Goal: Information Seeking & Learning: Learn about a topic

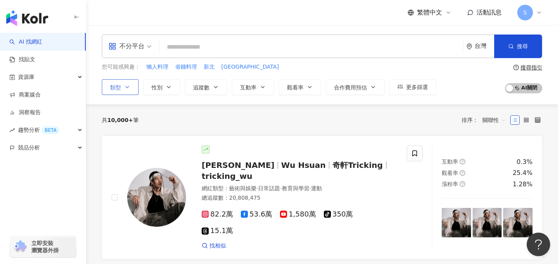
click at [132, 89] on button "類型" at bounding box center [120, 87] width 37 height 16
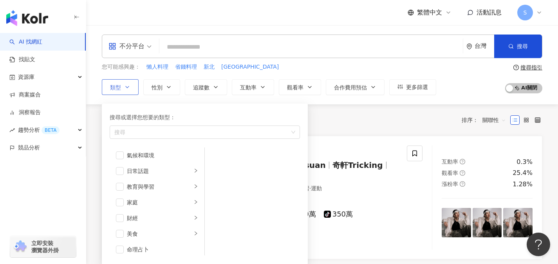
scroll to position [46, 0]
click at [119, 221] on span "button" at bounding box center [120, 221] width 8 height 8
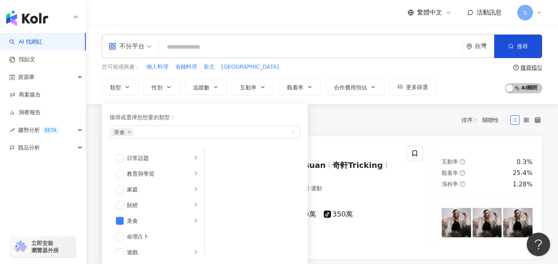
click at [230, 45] on input "search" at bounding box center [311, 47] width 297 height 15
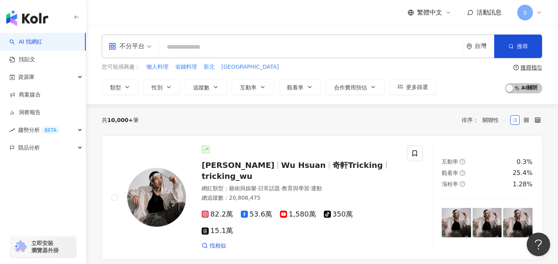
click at [150, 47] on span "不分平台" at bounding box center [130, 46] width 43 height 13
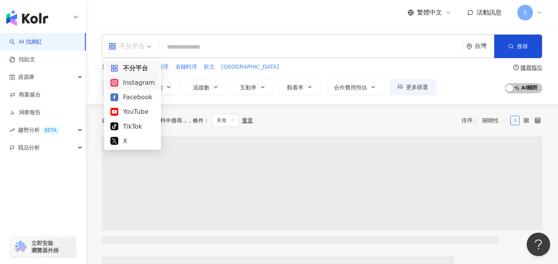
click at [133, 85] on div "Instagram" at bounding box center [133, 83] width 44 height 10
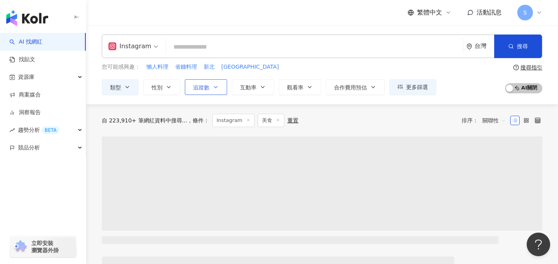
drag, startPoint x: 215, startPoint y: 85, endPoint x: 216, endPoint y: 92, distance: 6.7
click at [215, 85] on icon "button" at bounding box center [216, 87] width 6 height 6
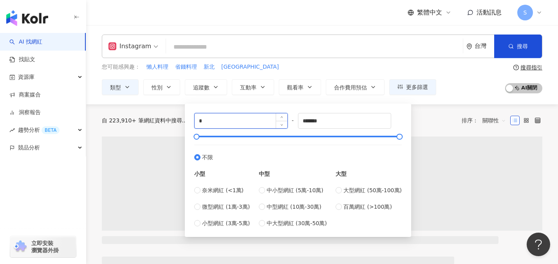
click at [196, 121] on input "*" at bounding box center [241, 120] width 93 height 15
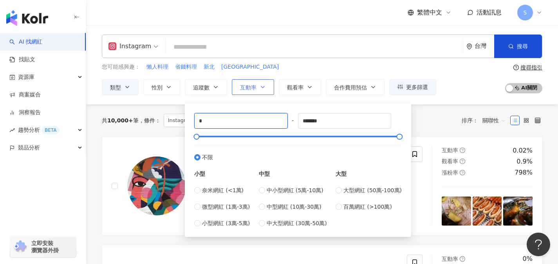
type input "*"
type input "*****"
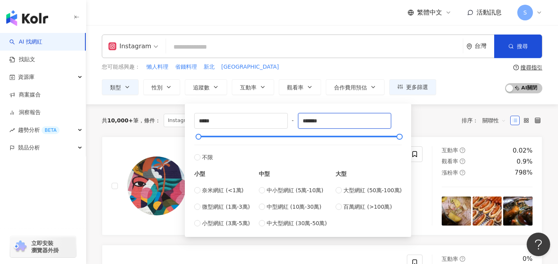
drag, startPoint x: 335, startPoint y: 120, endPoint x: 292, endPoint y: 122, distance: 43.5
click at [292, 122] on div "***** - ******* 不限 小型 奈米網紅 (<1萬) 微型網紅 (1萬-3萬) 小型網紅 (3萬-5萬) 中型 中小型網紅 (5萬-10萬) 中型…" at bounding box center [298, 170] width 208 height 114
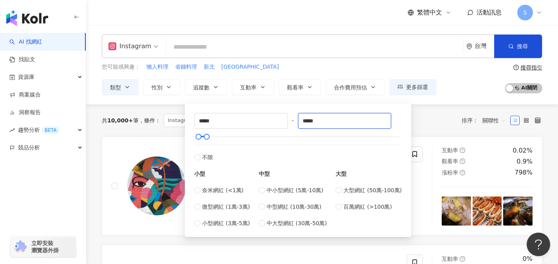
type input "*****"
click at [310, 47] on input "search" at bounding box center [314, 47] width 291 height 15
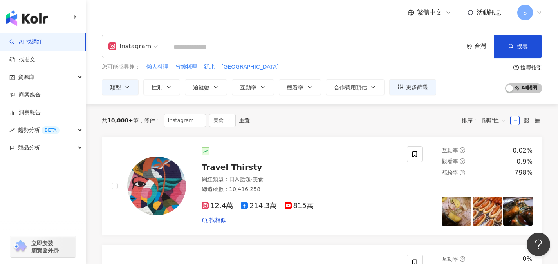
type input "*"
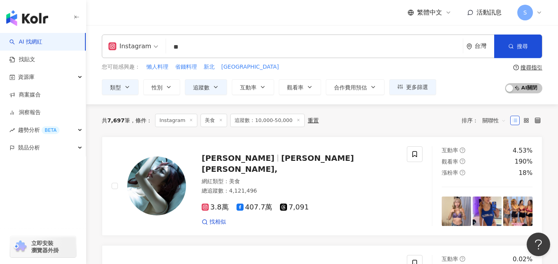
type input "**"
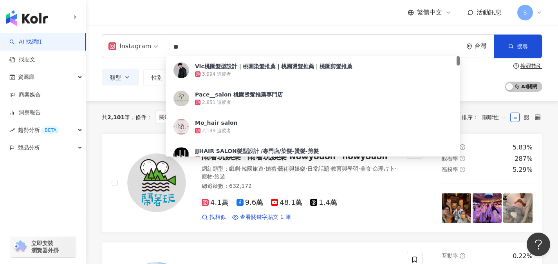
click at [493, 118] on span "關聯性" at bounding box center [495, 117] width 24 height 13
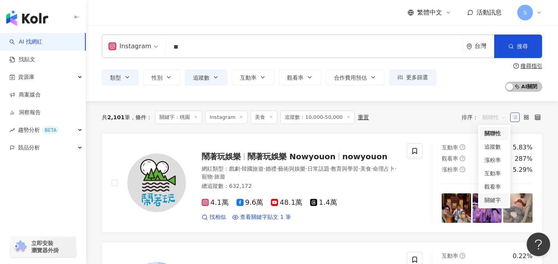
click at [499, 198] on div "關鍵字" at bounding box center [495, 200] width 20 height 9
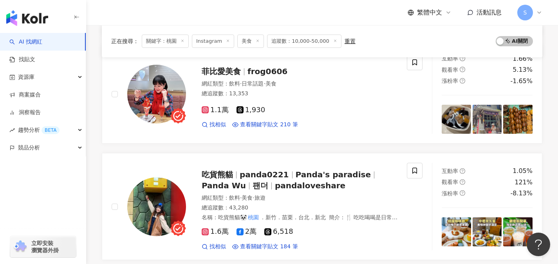
scroll to position [379, 0]
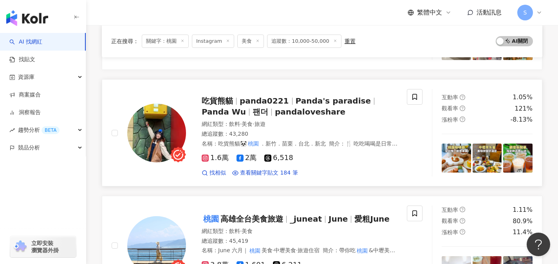
click at [279, 126] on div "網紅類型 ： 飲料 · 美食 · 旅遊" at bounding box center [300, 124] width 196 height 8
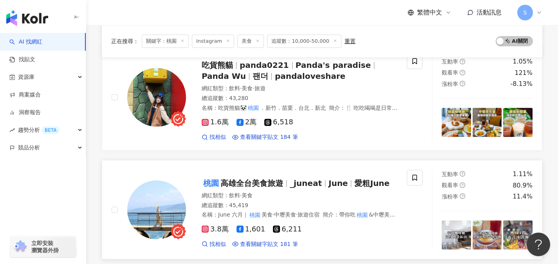
scroll to position [414, 0]
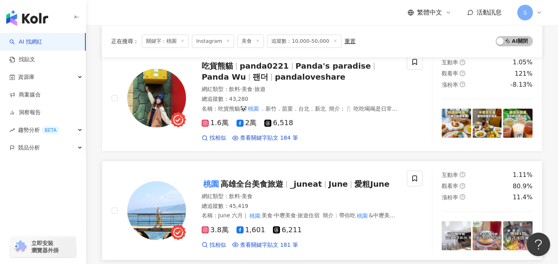
click at [312, 196] on div "網紅類型 ： 飲料 · 美食" at bounding box center [300, 196] width 196 height 8
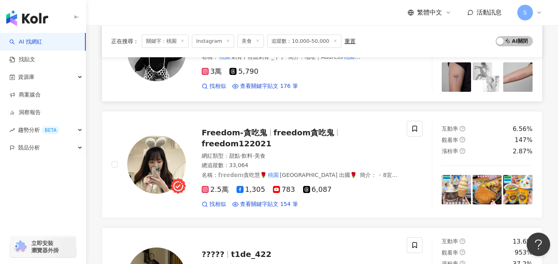
scroll to position [715, 0]
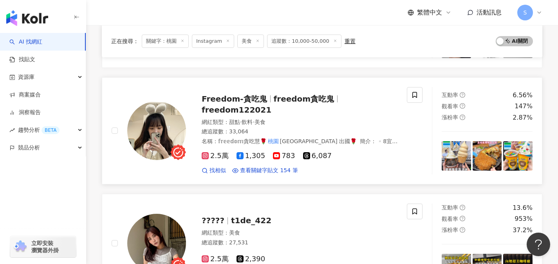
click at [299, 128] on div "總追蹤數 ： 33,064" at bounding box center [300, 132] width 196 height 8
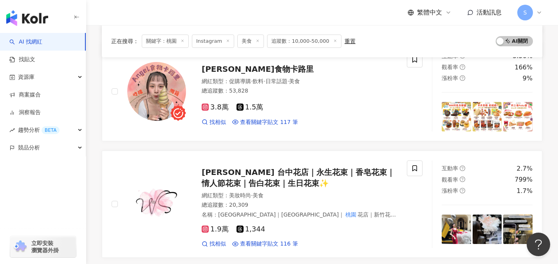
scroll to position [1261, 0]
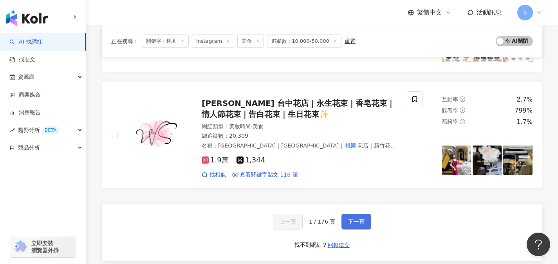
click at [354, 218] on span "下一頁" at bounding box center [356, 221] width 16 height 6
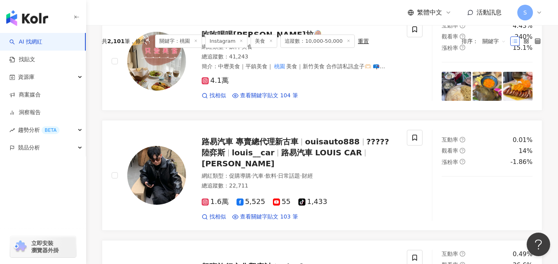
scroll to position [0, 0]
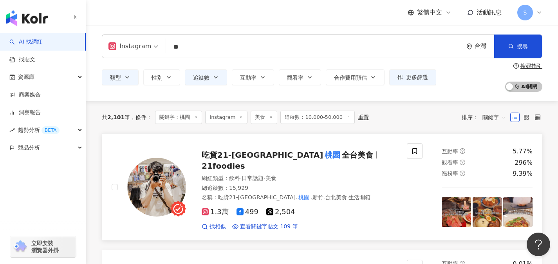
click at [292, 184] on div "總追蹤數 ： 15,929" at bounding box center [300, 188] width 196 height 8
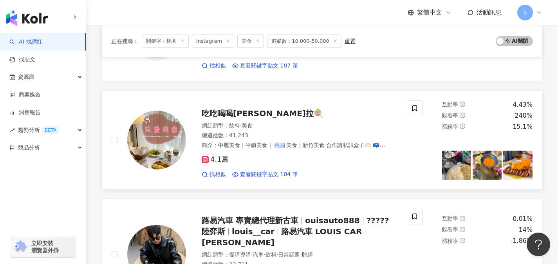
scroll to position [384, 0]
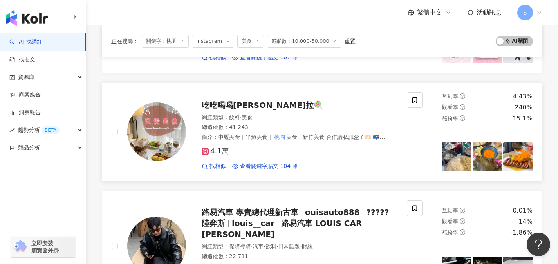
click at [321, 141] on div "4.1萬 找相似 查看關鍵字貼文 104 筆" at bounding box center [300, 155] width 196 height 29
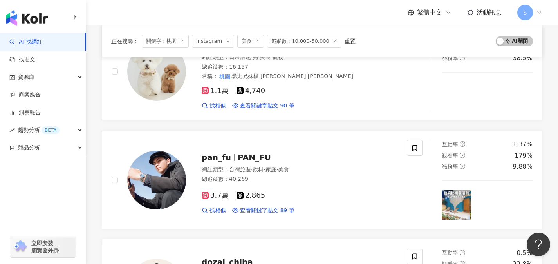
scroll to position [799, 0]
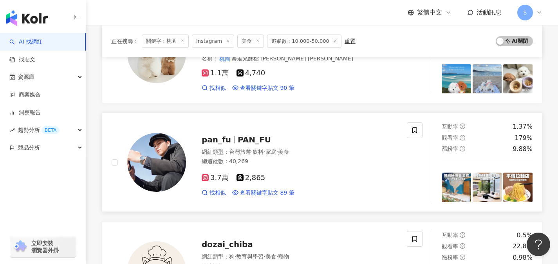
click at [289, 174] on div "3.7萬 2,865" at bounding box center [300, 178] width 196 height 9
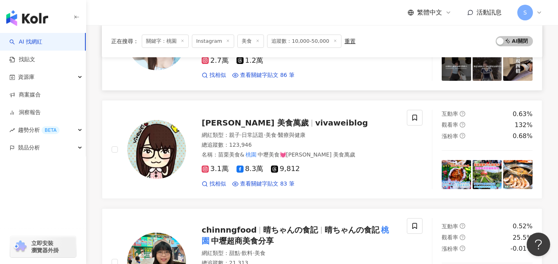
scroll to position [1139, 0]
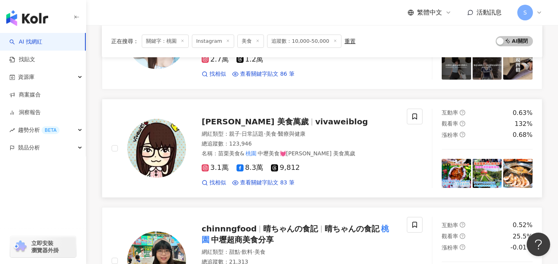
click at [340, 116] on div "瑋瑋 美食萬歲 vivaweiblog" at bounding box center [300, 121] width 196 height 11
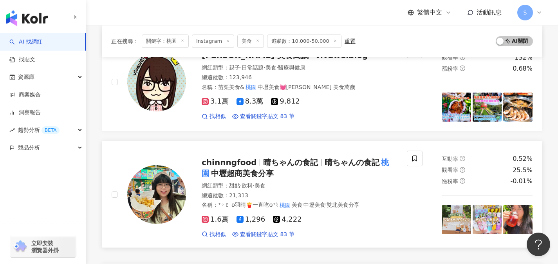
scroll to position [1220, 0]
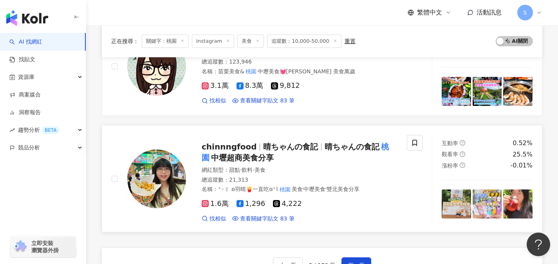
click at [294, 166] on div "網紅類型 ： 甜點 · 飲料 · 美食" at bounding box center [300, 170] width 196 height 8
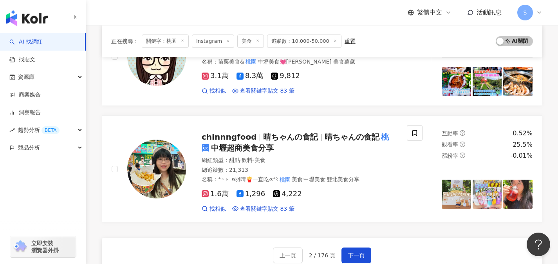
scroll to position [1239, 0]
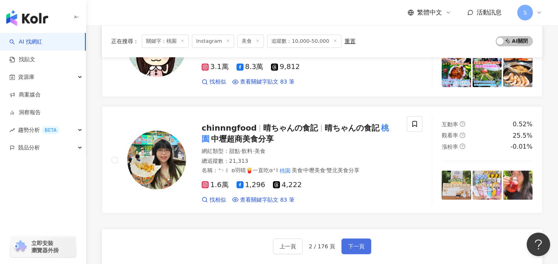
click at [361, 243] on span "下一頁" at bounding box center [356, 246] width 16 height 6
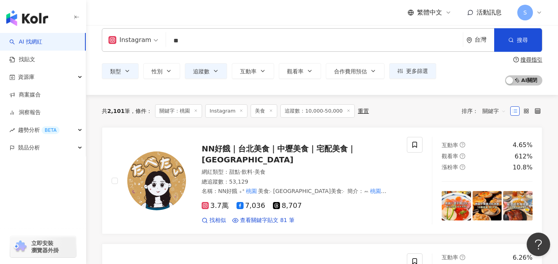
scroll to position [14, 0]
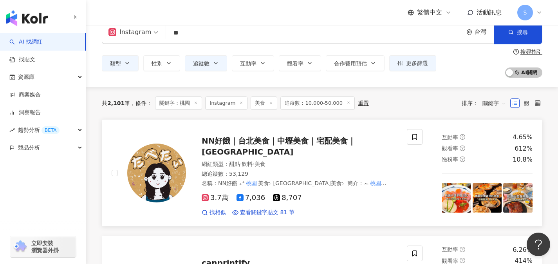
click at [317, 160] on div "網紅類型 ： 甜點 · 飲料 · 美食" at bounding box center [300, 164] width 196 height 8
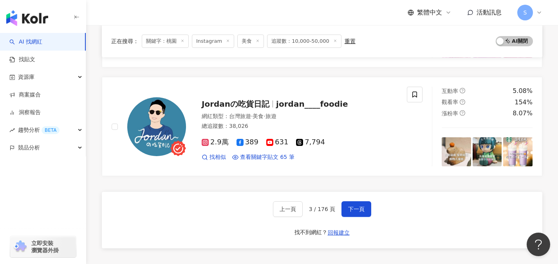
scroll to position [1266, 0]
click at [352, 201] on button "下一頁" at bounding box center [357, 209] width 30 height 16
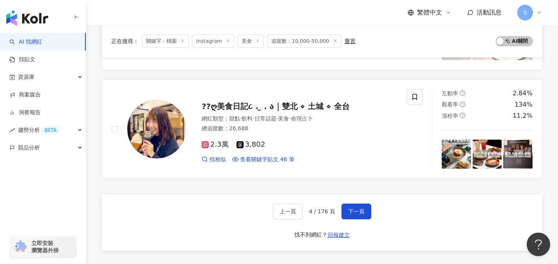
scroll to position [1281, 0]
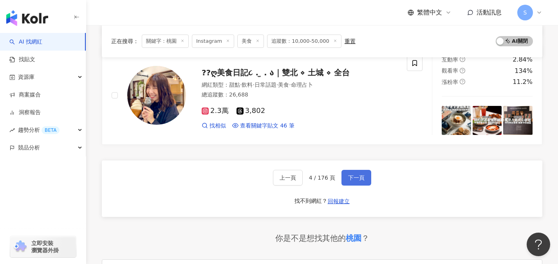
click at [353, 172] on button "下一頁" at bounding box center [357, 178] width 30 height 16
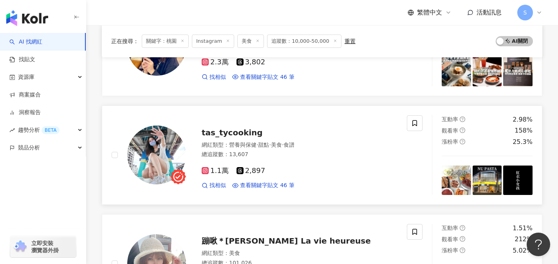
scroll to position [136, 0]
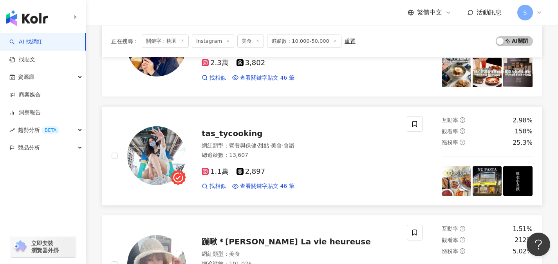
click at [290, 152] on div "總追蹤數 ： 13,607" at bounding box center [300, 155] width 196 height 8
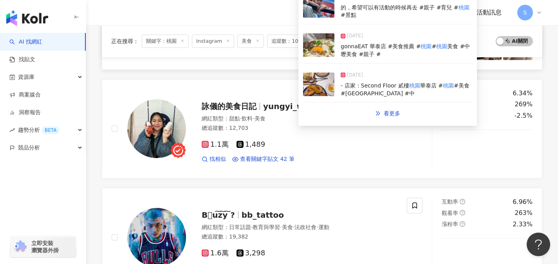
scroll to position [624, 0]
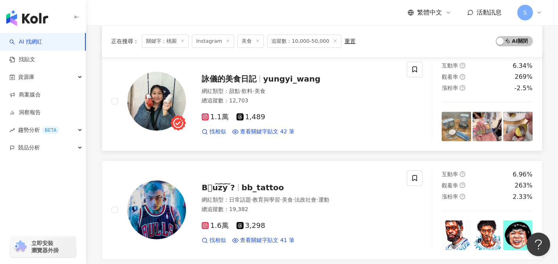
click at [279, 121] on div "1.1萬 1,489 找相似 查看關鍵字貼文 42 筆" at bounding box center [300, 121] width 196 height 29
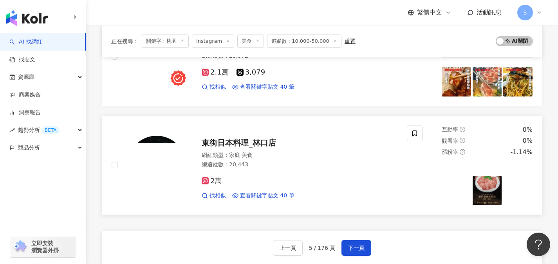
scroll to position [1267, 0]
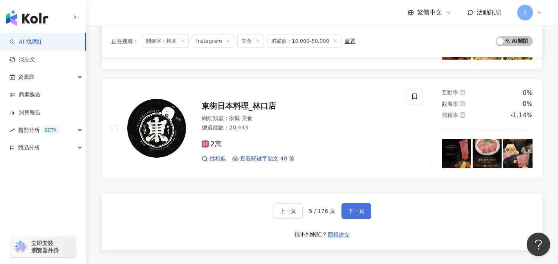
click at [354, 209] on span "下一頁" at bounding box center [356, 211] width 16 height 6
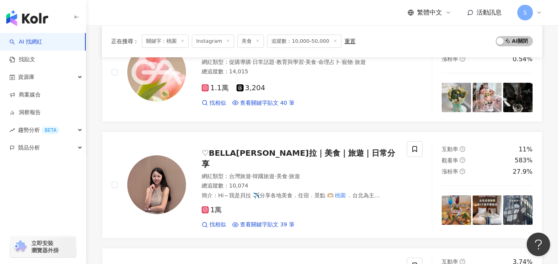
scroll to position [117, 0]
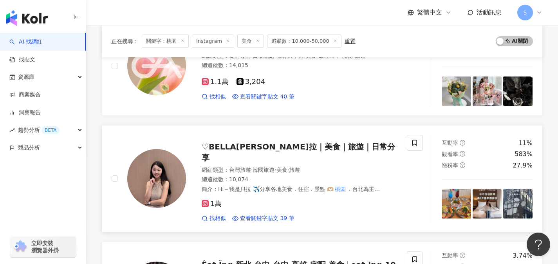
click at [287, 199] on div "1萬 找相似 查看關鍵字貼文 39 筆" at bounding box center [300, 207] width 196 height 29
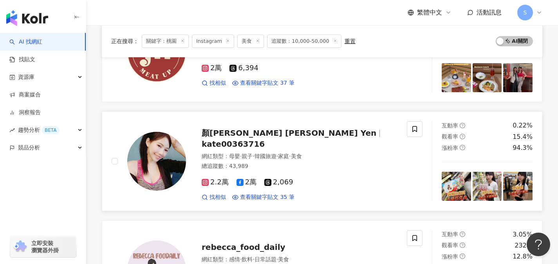
scroll to position [1095, 0]
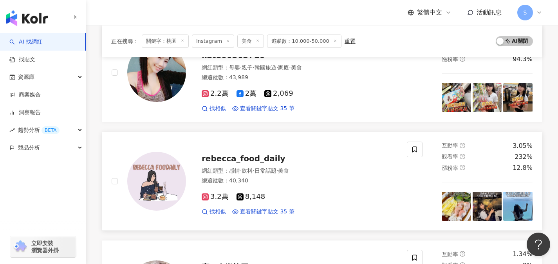
click at [329, 192] on div "3.2萬 8,148" at bounding box center [300, 196] width 196 height 9
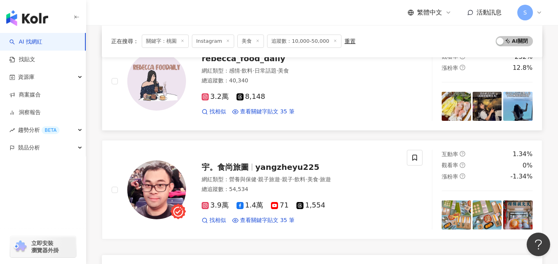
scroll to position [1238, 0]
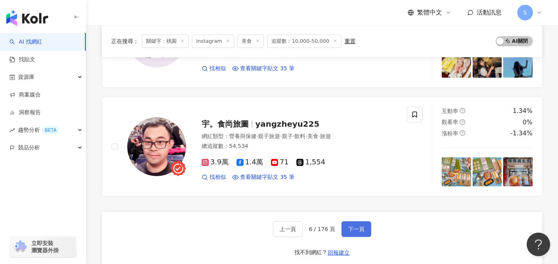
click at [360, 224] on button "下一頁" at bounding box center [357, 229] width 30 height 16
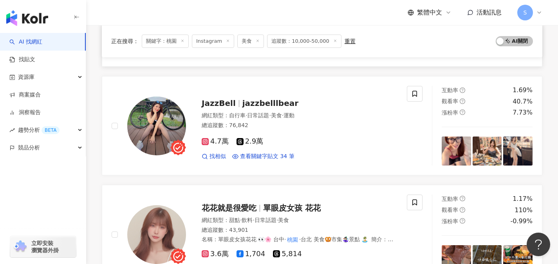
scroll to position [529, 0]
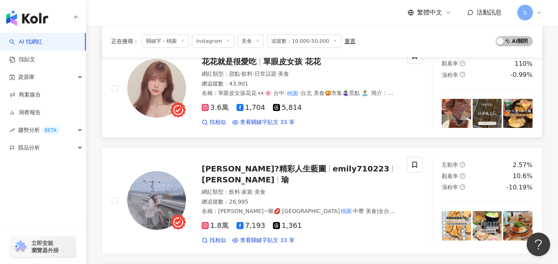
click at [284, 129] on link "花花就是很愛吃 單眼皮女孩 花花 網紅類型 ： 甜點 · 飲料 · 日常話題 · 美食 總追蹤數 ： 43,901 名稱 ： 單眼皮女孩花花 👀🌸 台中· 桃…" at bounding box center [322, 87] width 441 height 99
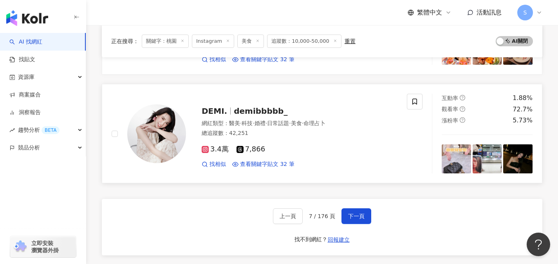
scroll to position [1265, 0]
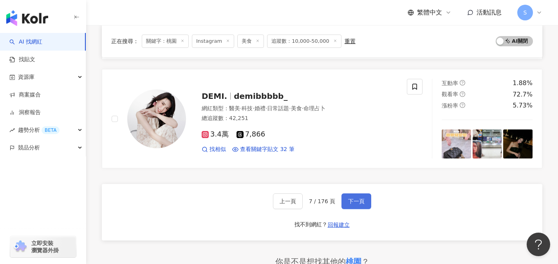
click at [366, 193] on button "下一頁" at bounding box center [357, 201] width 30 height 16
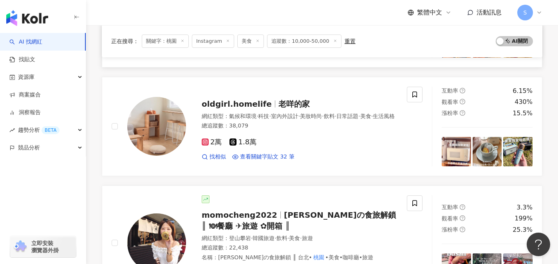
scroll to position [154, 0]
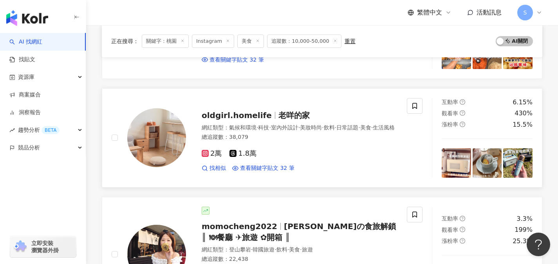
click at [265, 150] on div "2萬 1.8萬 找相似 查看關鍵字貼文 32 筆" at bounding box center [300, 157] width 196 height 29
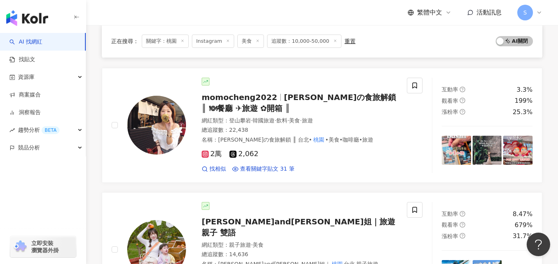
scroll to position [283, 0]
click at [283, 156] on div "2萬 2,062" at bounding box center [300, 153] width 196 height 9
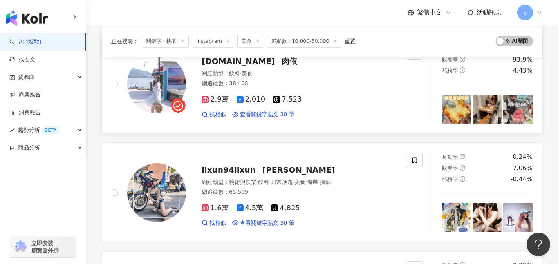
scroll to position [685, 0]
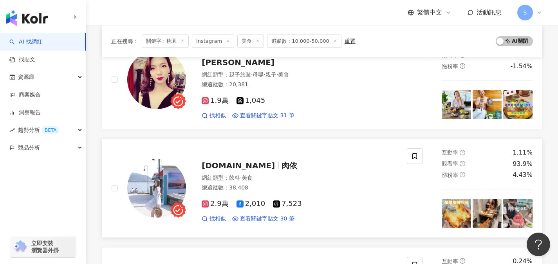
click at [281, 184] on div "總追蹤數 ： 38,408" at bounding box center [300, 188] width 196 height 8
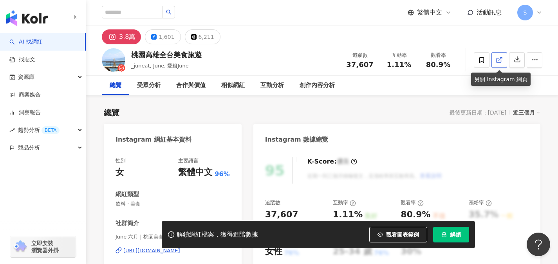
click at [504, 57] on link at bounding box center [500, 60] width 16 height 16
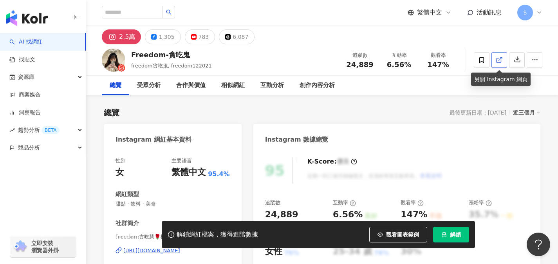
click at [500, 64] on link at bounding box center [500, 60] width 16 height 16
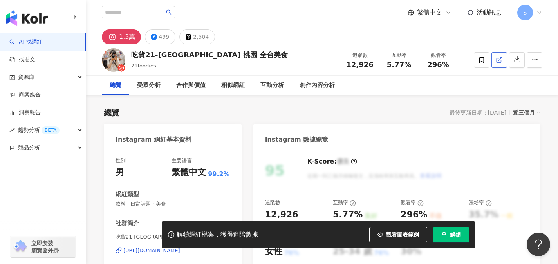
click at [496, 64] on link at bounding box center [500, 60] width 16 height 16
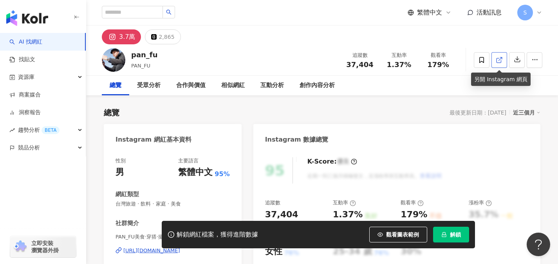
click at [496, 61] on icon at bounding box center [499, 59] width 7 height 7
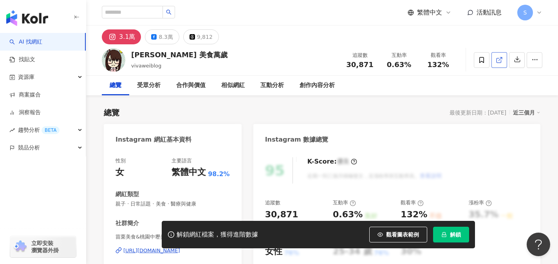
click at [496, 65] on link at bounding box center [500, 60] width 16 height 16
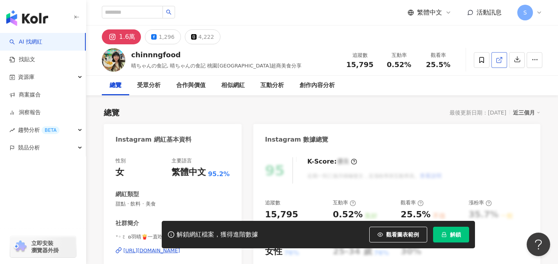
click at [502, 64] on link at bounding box center [500, 60] width 16 height 16
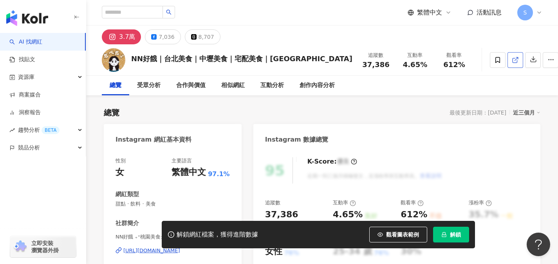
click at [508, 65] on link at bounding box center [516, 60] width 16 height 16
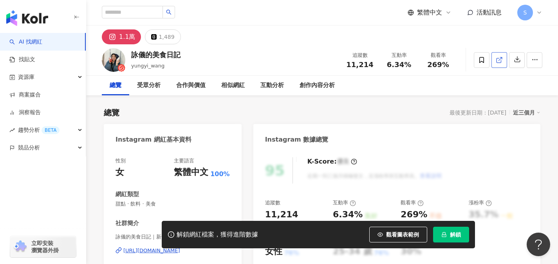
click at [503, 60] on icon at bounding box center [499, 59] width 7 height 7
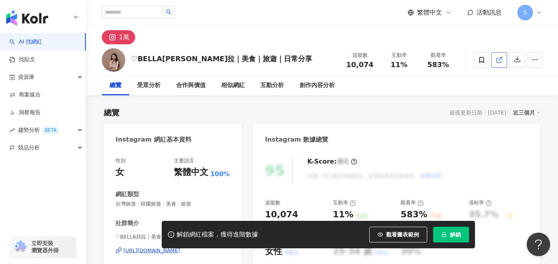
click at [499, 63] on span at bounding box center [499, 60] width 7 height 8
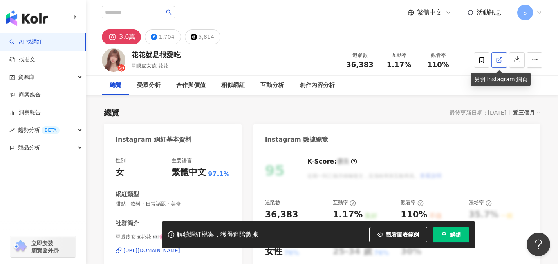
click at [495, 62] on link at bounding box center [500, 60] width 16 height 16
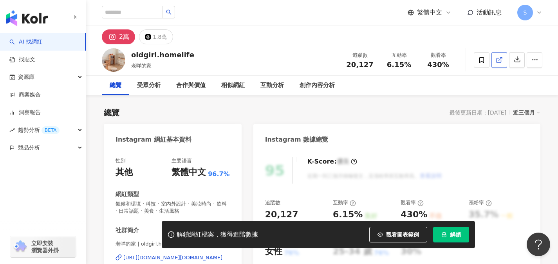
click at [497, 60] on icon at bounding box center [499, 60] width 4 height 4
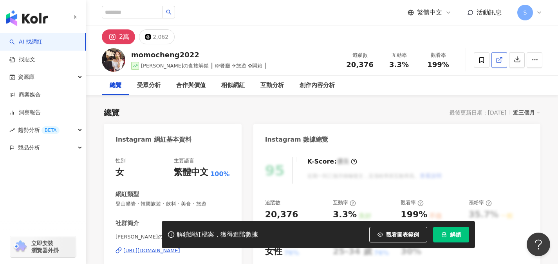
click at [500, 63] on span at bounding box center [499, 60] width 7 height 8
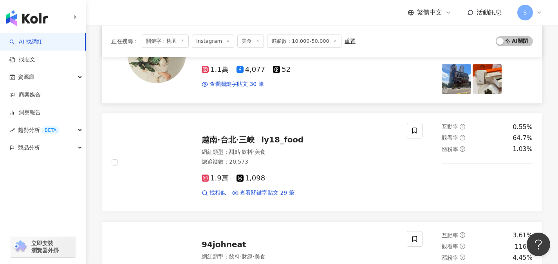
scroll to position [1288, 0]
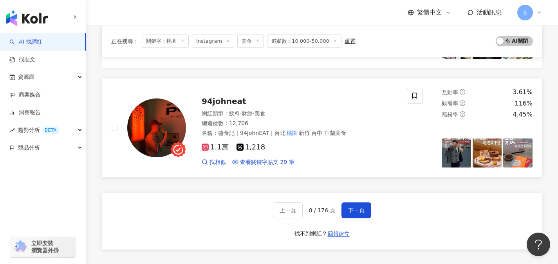
click at [291, 143] on div "1.1萬 1,218" at bounding box center [300, 147] width 196 height 9
click at [362, 207] on span "下一頁" at bounding box center [356, 210] width 16 height 6
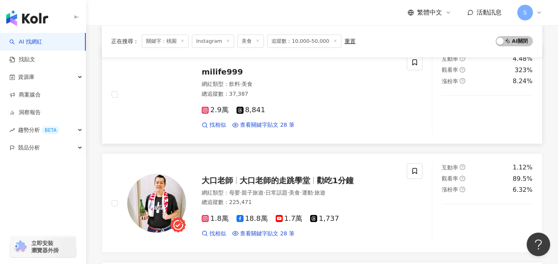
scroll to position [197, 0]
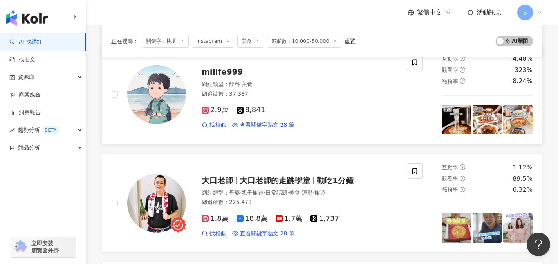
click at [290, 107] on div "2.9萬 8,841" at bounding box center [300, 110] width 196 height 9
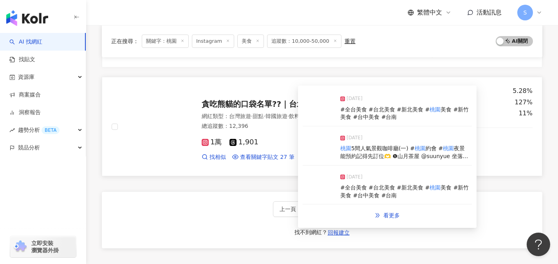
scroll to position [1243, 0]
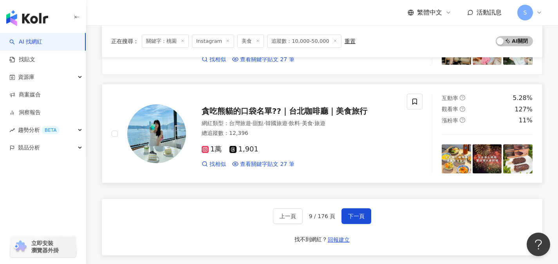
click at [286, 135] on div "總追蹤數 ： 12,396" at bounding box center [300, 133] width 196 height 8
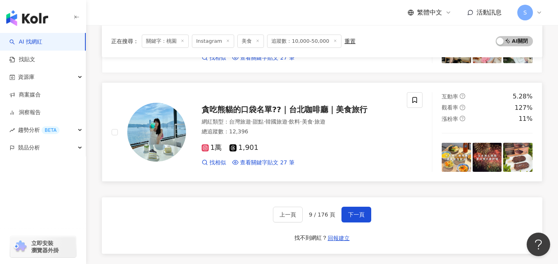
scroll to position [1244, 0]
click at [350, 219] on button "下一頁" at bounding box center [357, 215] width 30 height 16
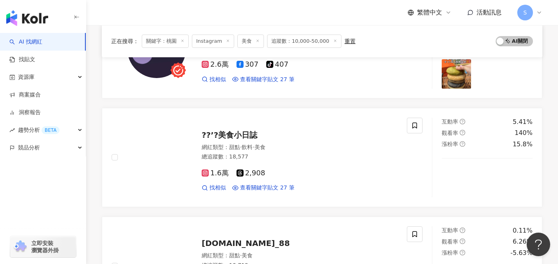
scroll to position [141, 0]
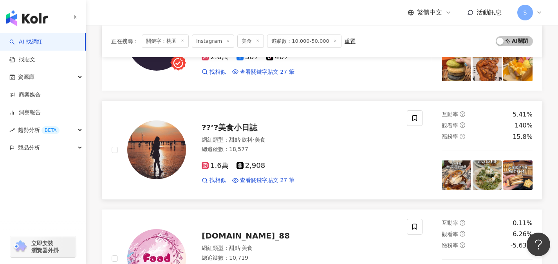
click at [283, 162] on div "1.6萬 2,908" at bounding box center [300, 165] width 196 height 9
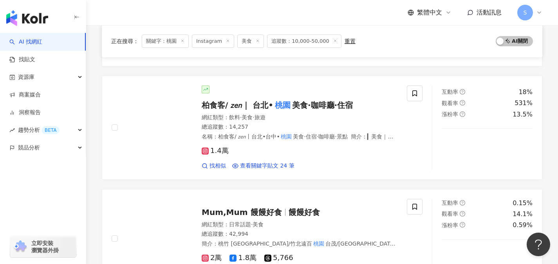
scroll to position [1045, 0]
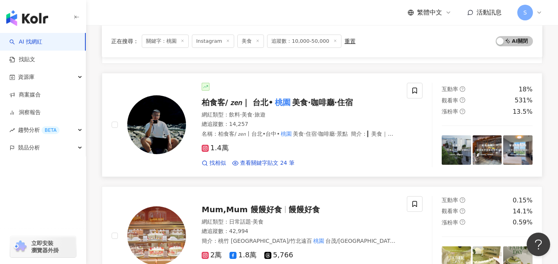
click at [278, 144] on div "1.4萬" at bounding box center [300, 148] width 196 height 9
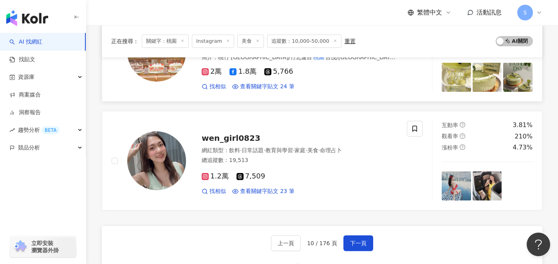
scroll to position [1271, 0]
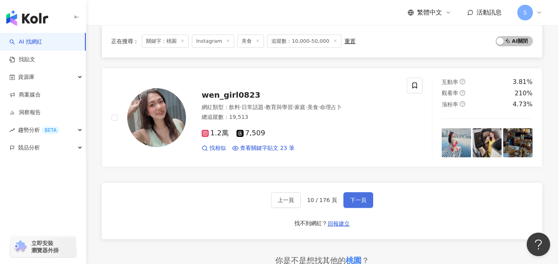
click at [355, 197] on span "下一頁" at bounding box center [358, 200] width 16 height 6
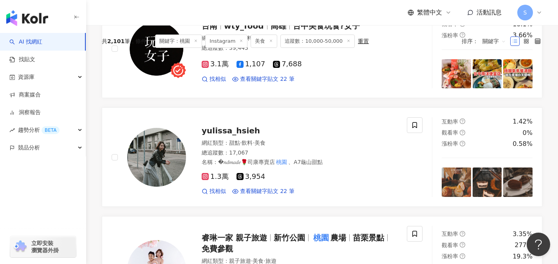
scroll to position [0, 0]
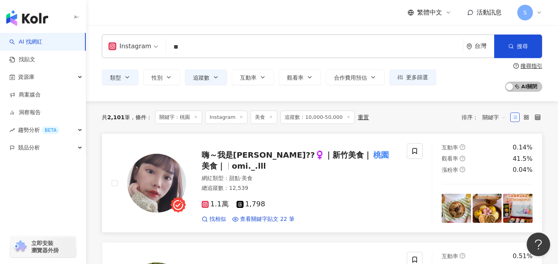
click at [290, 184] on div "總追蹤數 ： 12,539" at bounding box center [300, 188] width 196 height 8
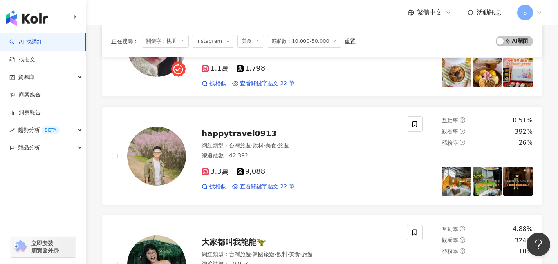
scroll to position [179, 0]
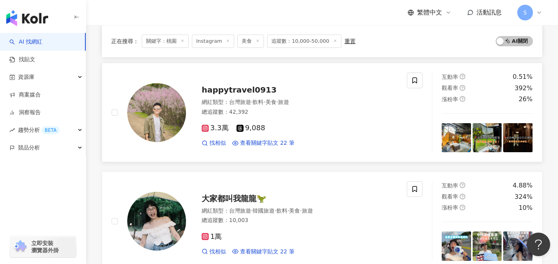
click at [281, 127] on div "3.3萬 9,088" at bounding box center [300, 128] width 196 height 9
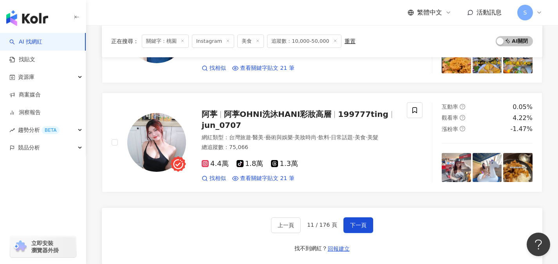
scroll to position [1290, 0]
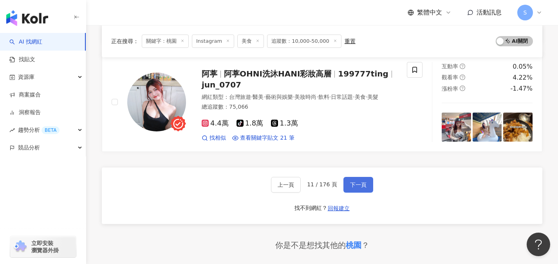
click at [363, 184] on span "下一頁" at bounding box center [358, 184] width 16 height 6
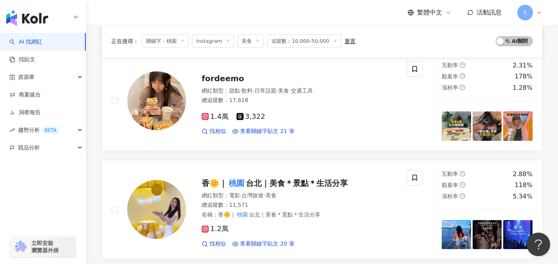
scroll to position [190, 0]
click at [282, 119] on div "1.4萬 3,322" at bounding box center [300, 116] width 196 height 9
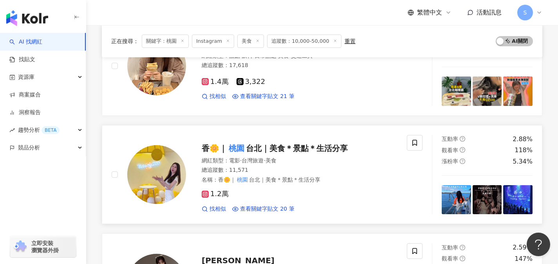
click at [281, 199] on div "1.2萬 找相似 查看關鍵字貼文 20 筆" at bounding box center [300, 197] width 196 height 29
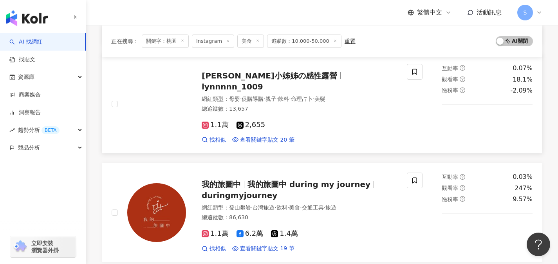
scroll to position [1277, 0]
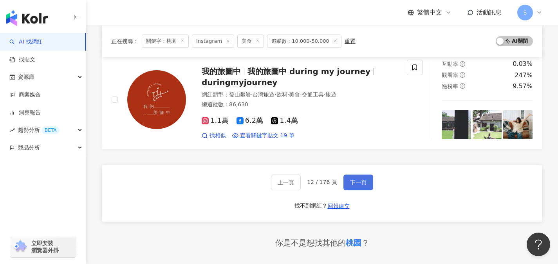
click at [366, 180] on button "下一頁" at bounding box center [359, 182] width 30 height 16
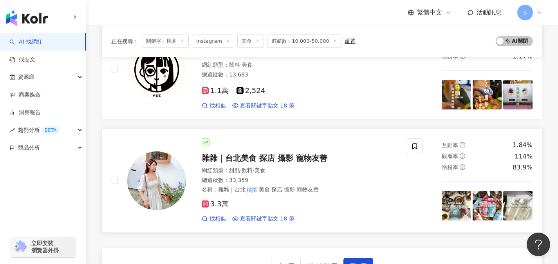
scroll to position [1218, 0]
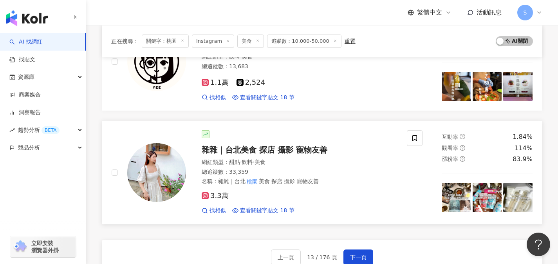
click at [269, 192] on div "3.3萬" at bounding box center [300, 196] width 196 height 9
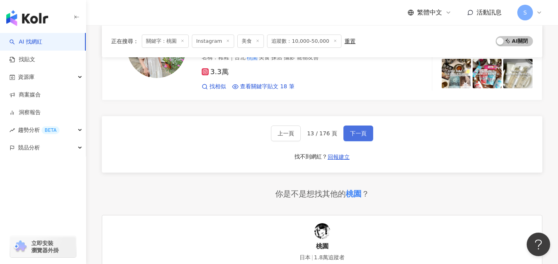
click at [363, 125] on button "下一頁" at bounding box center [359, 133] width 30 height 16
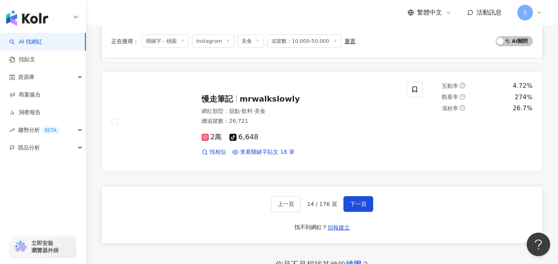
scroll to position [1262, 0]
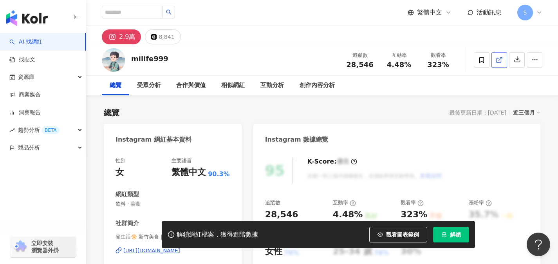
click at [499, 64] on link at bounding box center [500, 60] width 16 height 16
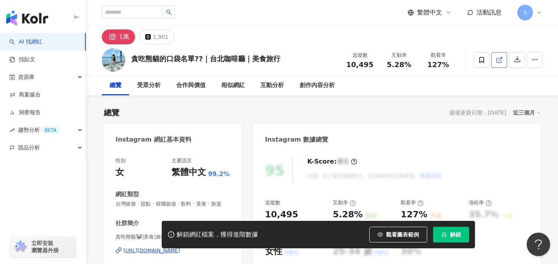
click at [504, 57] on link at bounding box center [500, 60] width 16 height 16
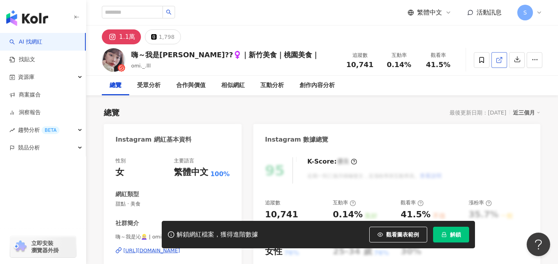
click at [498, 62] on icon at bounding box center [499, 60] width 4 height 4
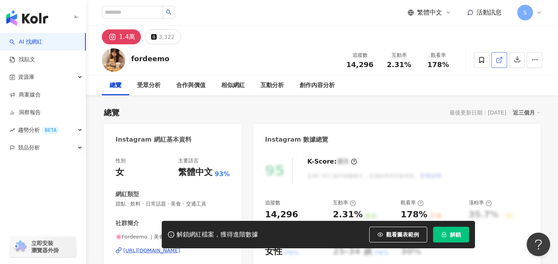
click at [499, 61] on icon at bounding box center [499, 59] width 7 height 7
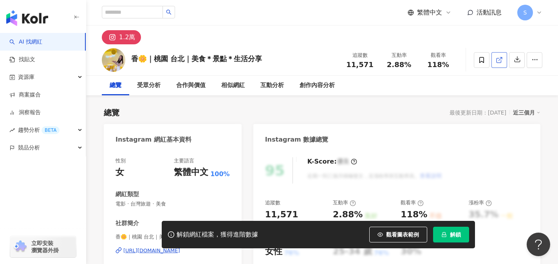
click at [502, 63] on span at bounding box center [499, 60] width 7 height 8
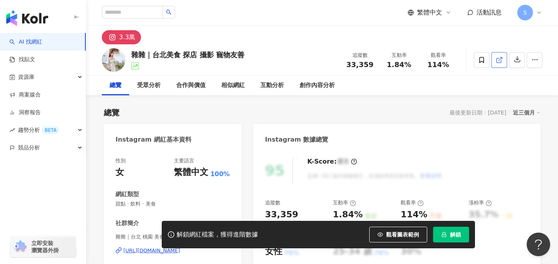
click at [499, 60] on icon at bounding box center [499, 59] width 7 height 7
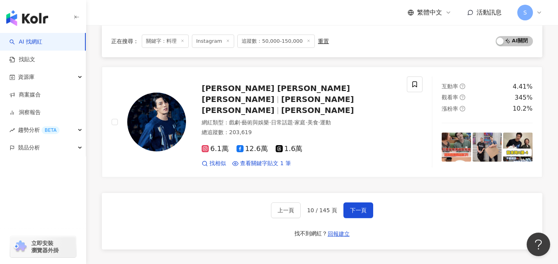
scroll to position [1274, 0]
